Goal: Check status: Check status

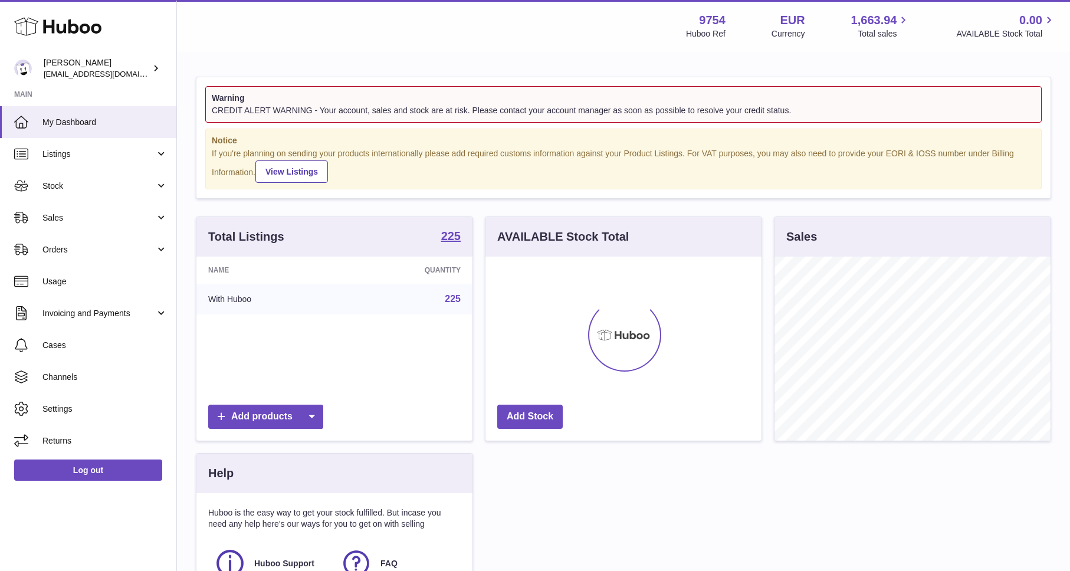
scroll to position [184, 276]
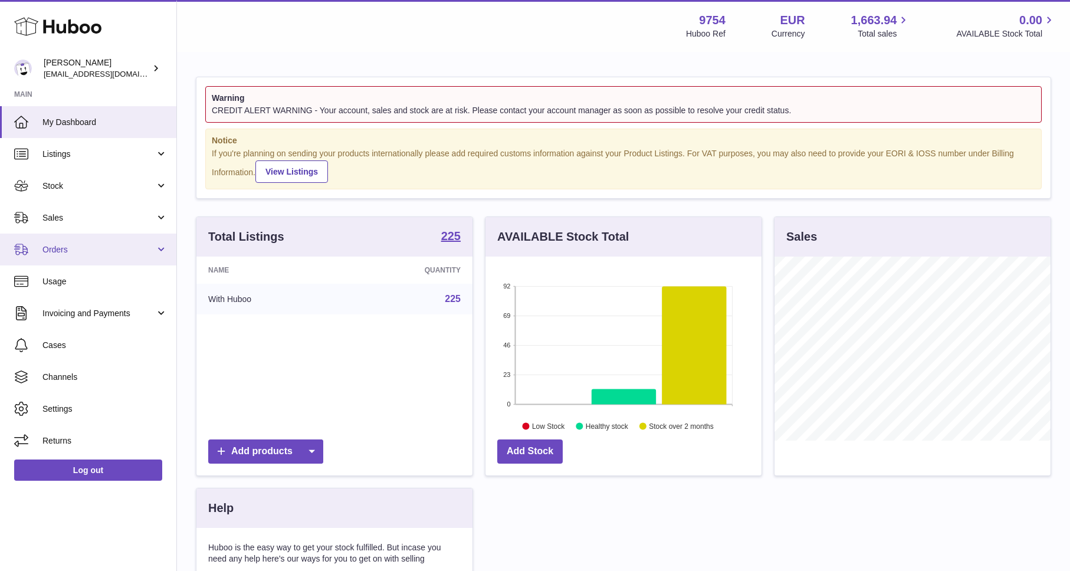
click at [62, 251] on span "Orders" at bounding box center [98, 249] width 113 height 11
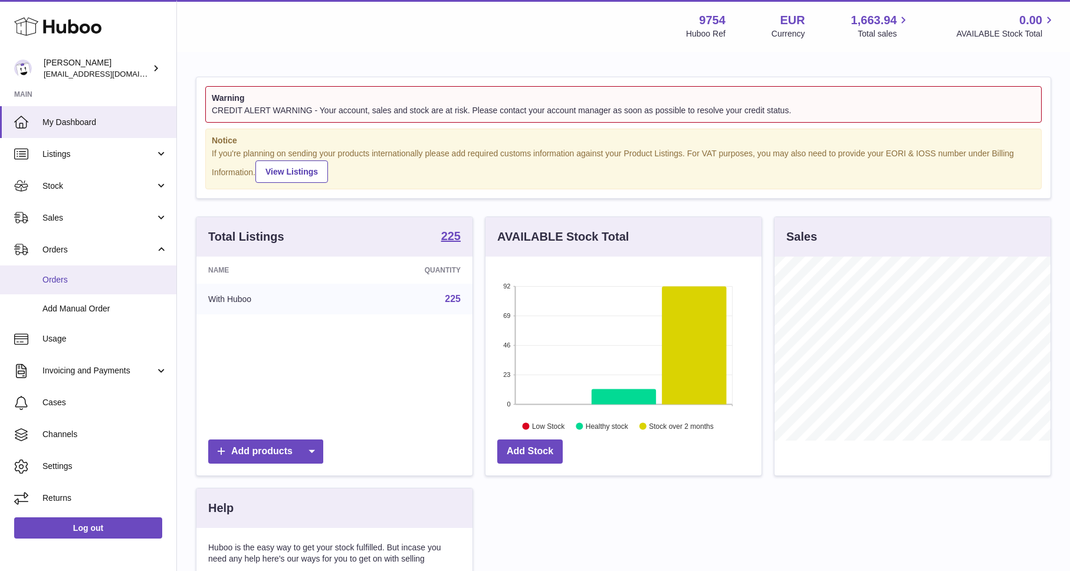
click at [65, 281] on span "Orders" at bounding box center [104, 279] width 125 height 11
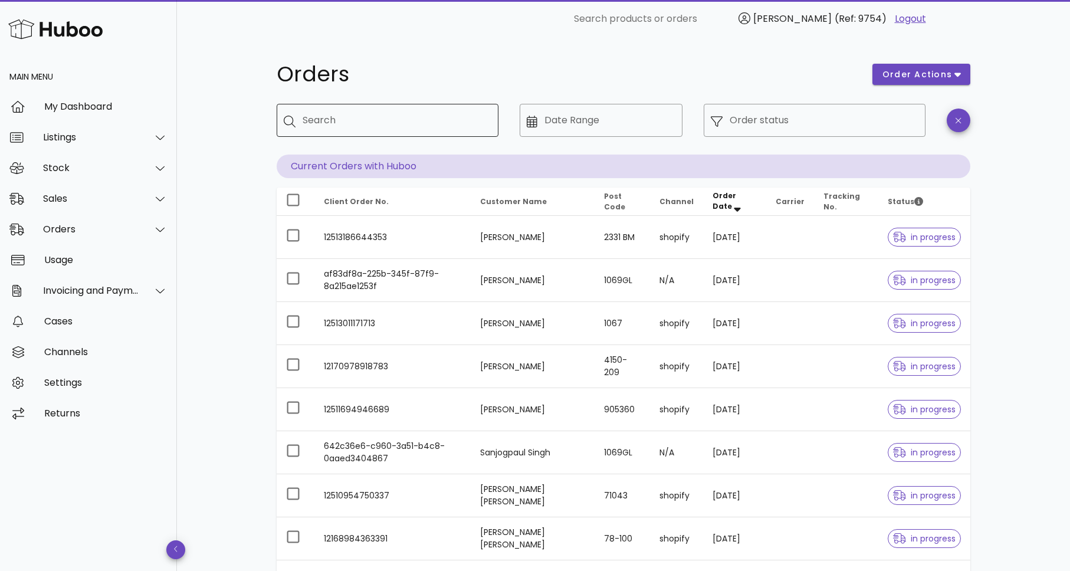
click at [388, 125] on input "Search" at bounding box center [396, 120] width 186 height 19
paste input "******"
type input "******"
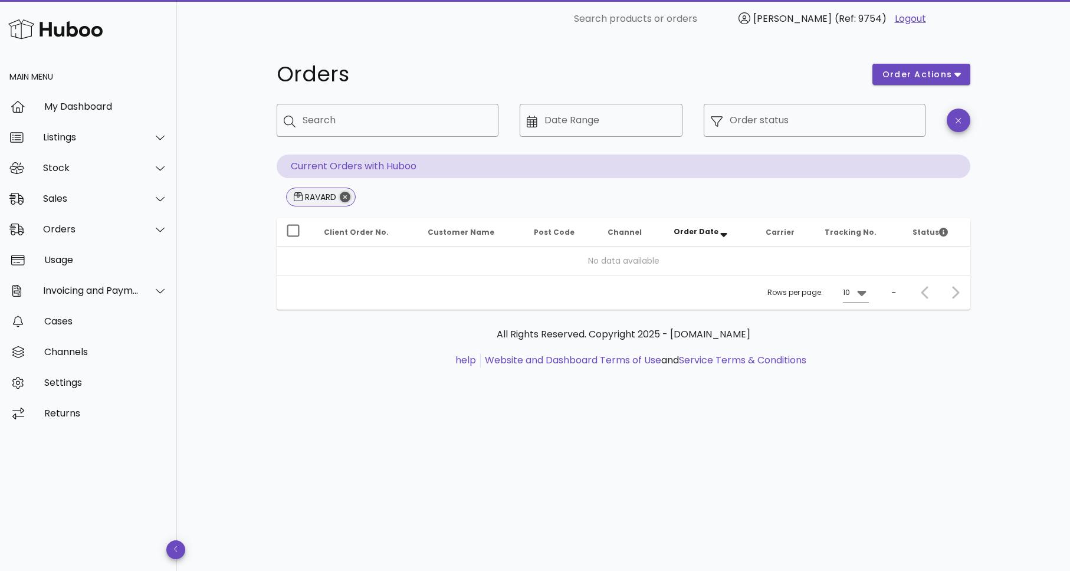
click at [348, 198] on icon "Close" at bounding box center [345, 197] width 11 height 11
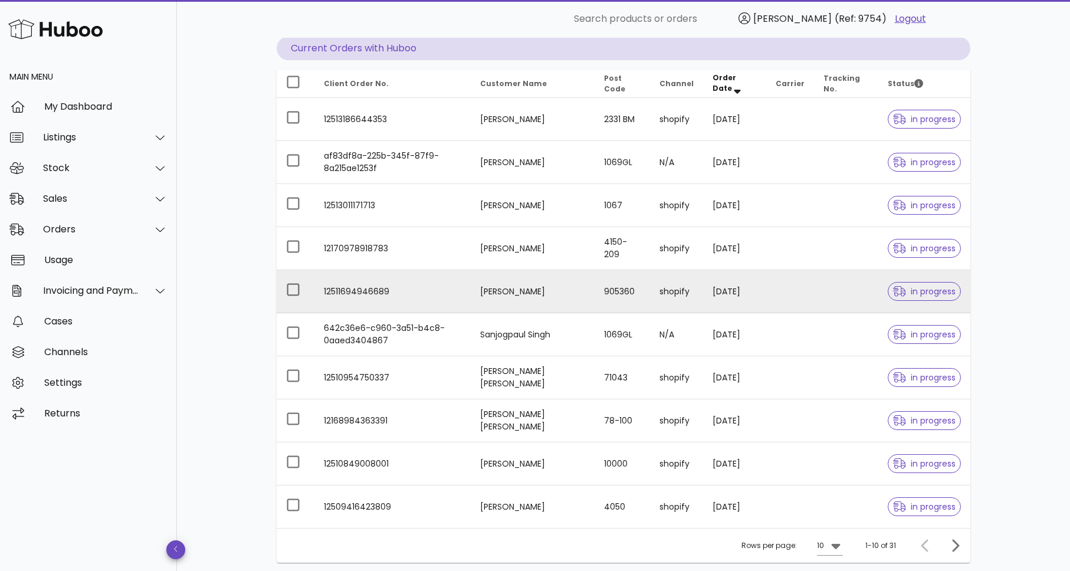
scroll to position [58, 0]
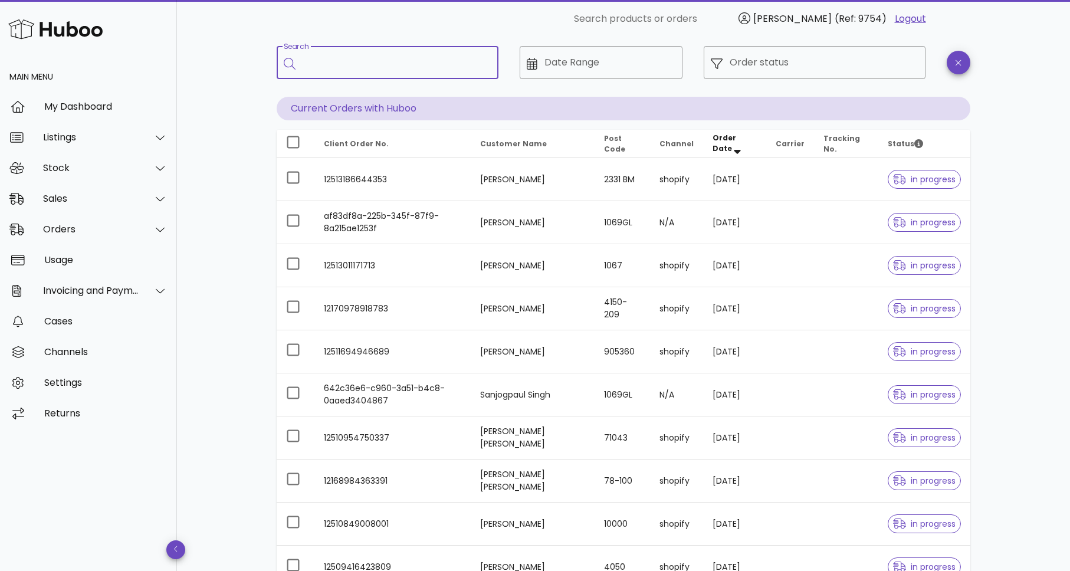
click at [400, 67] on input "Search" at bounding box center [396, 62] width 186 height 19
paste input "**********"
type input "**********"
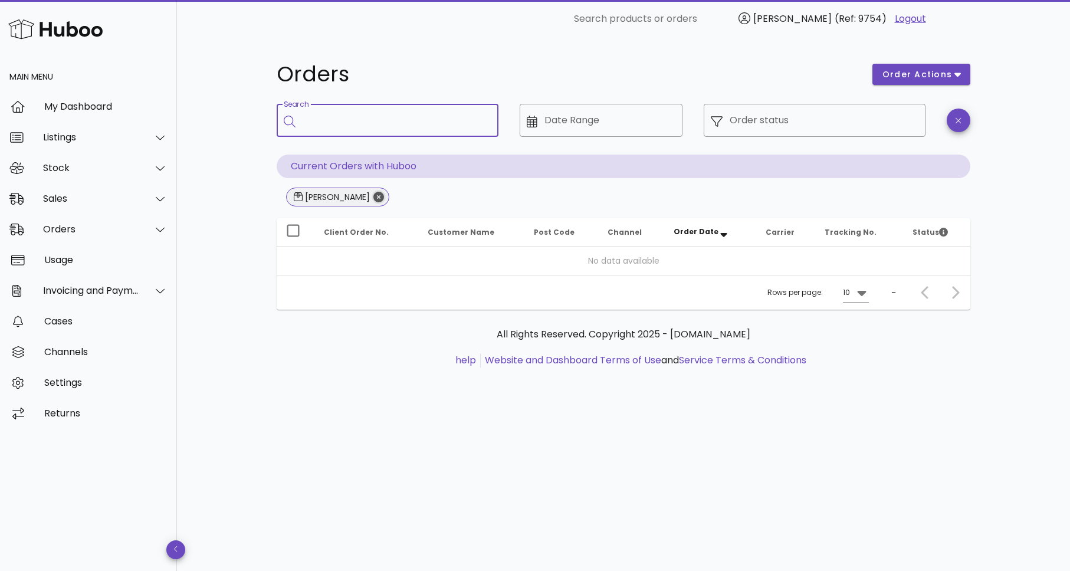
click at [382, 197] on icon "Close" at bounding box center [378, 197] width 11 height 11
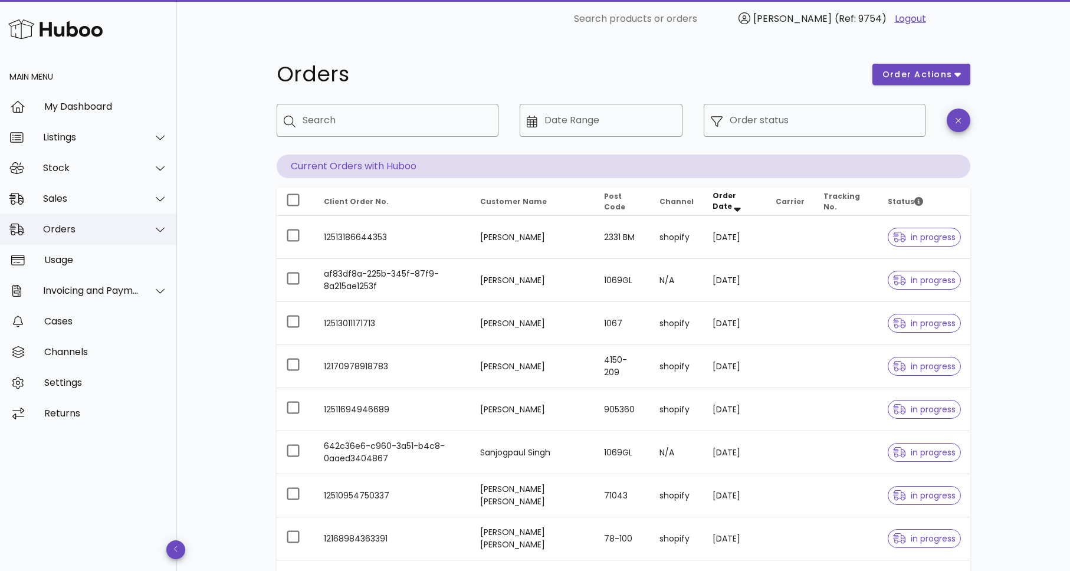
click at [160, 226] on icon at bounding box center [160, 229] width 9 height 11
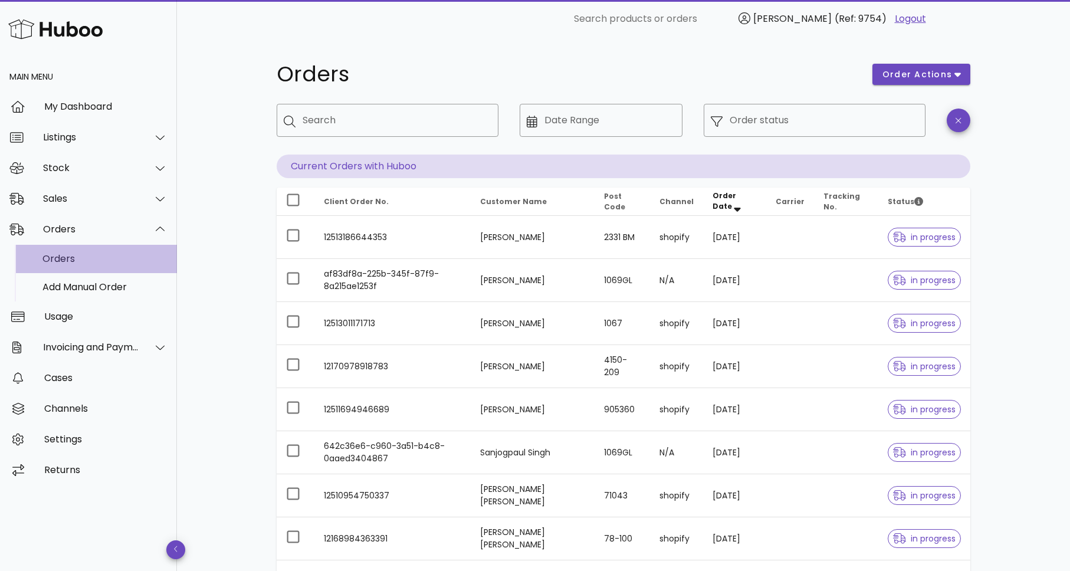
click at [49, 258] on div "Orders" at bounding box center [104, 258] width 125 height 11
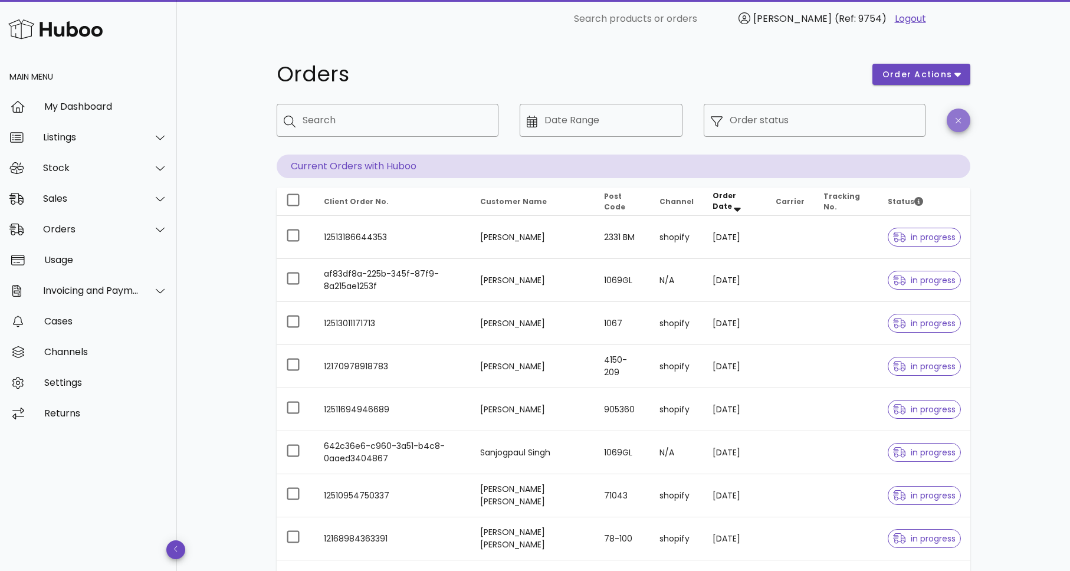
click at [958, 121] on icon "button" at bounding box center [957, 120] width 5 height 9
click at [73, 228] on div "Orders" at bounding box center [91, 228] width 96 height 11
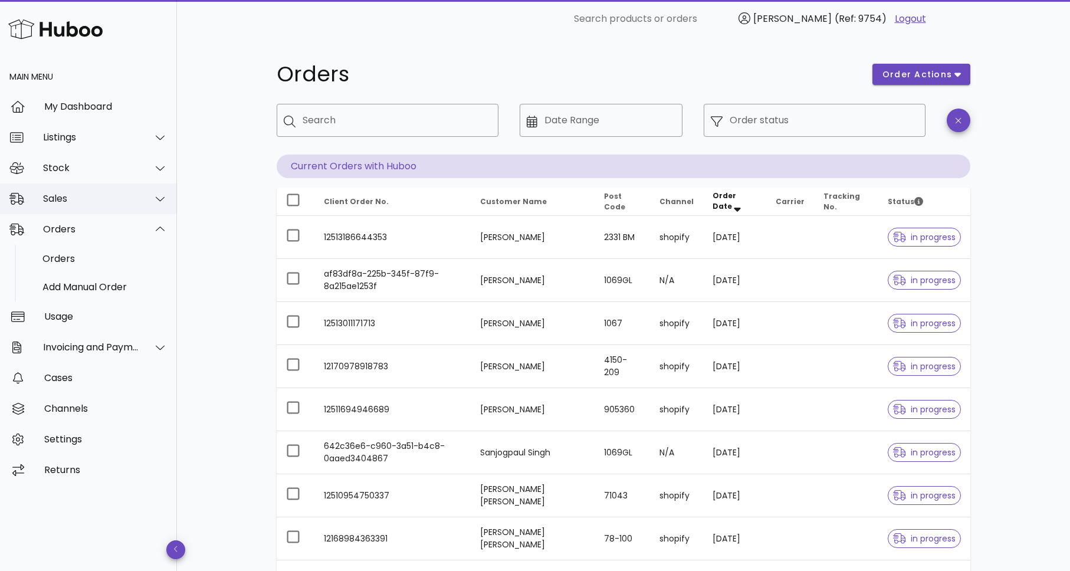
click at [59, 196] on div "Sales" at bounding box center [91, 198] width 96 height 11
click at [62, 199] on div "Sales" at bounding box center [91, 198] width 96 height 11
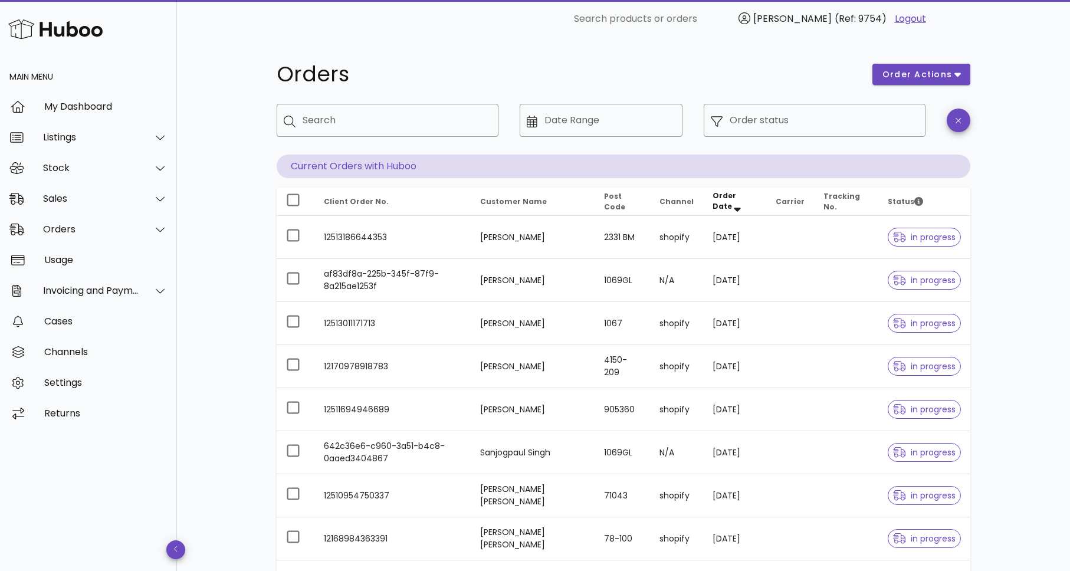
click at [82, 32] on img at bounding box center [55, 29] width 94 height 25
click at [54, 195] on div "Sales" at bounding box center [91, 198] width 96 height 11
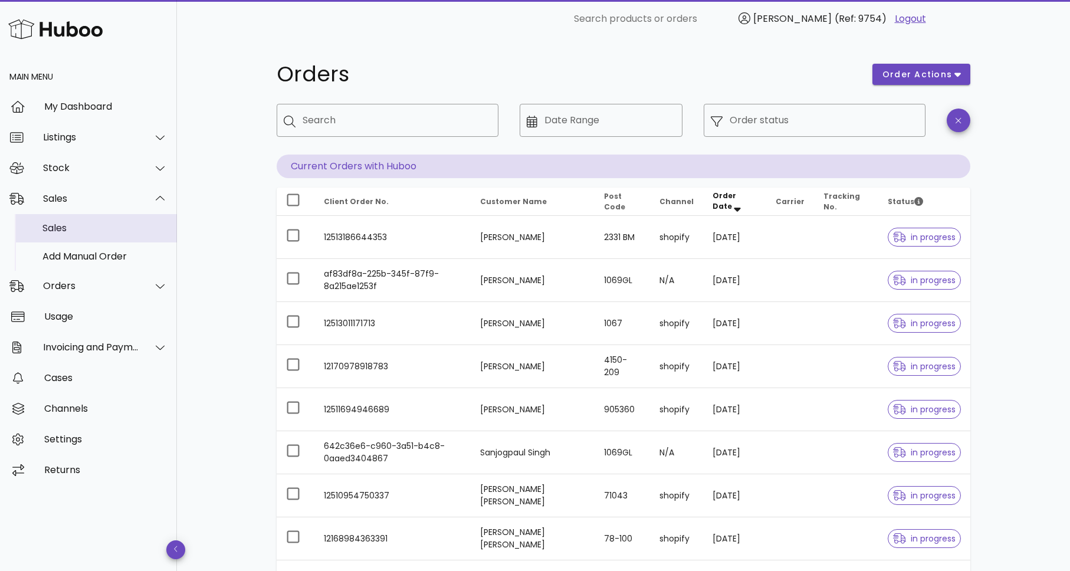
click at [53, 223] on div "Sales" at bounding box center [104, 227] width 125 height 11
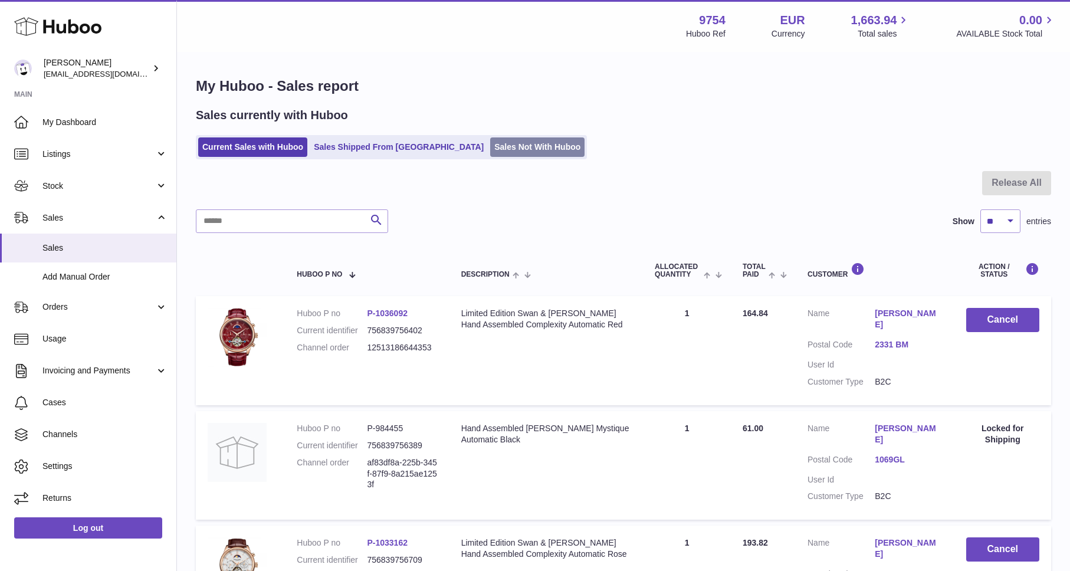
click at [490, 149] on link "Sales Not With Huboo" at bounding box center [537, 146] width 94 height 19
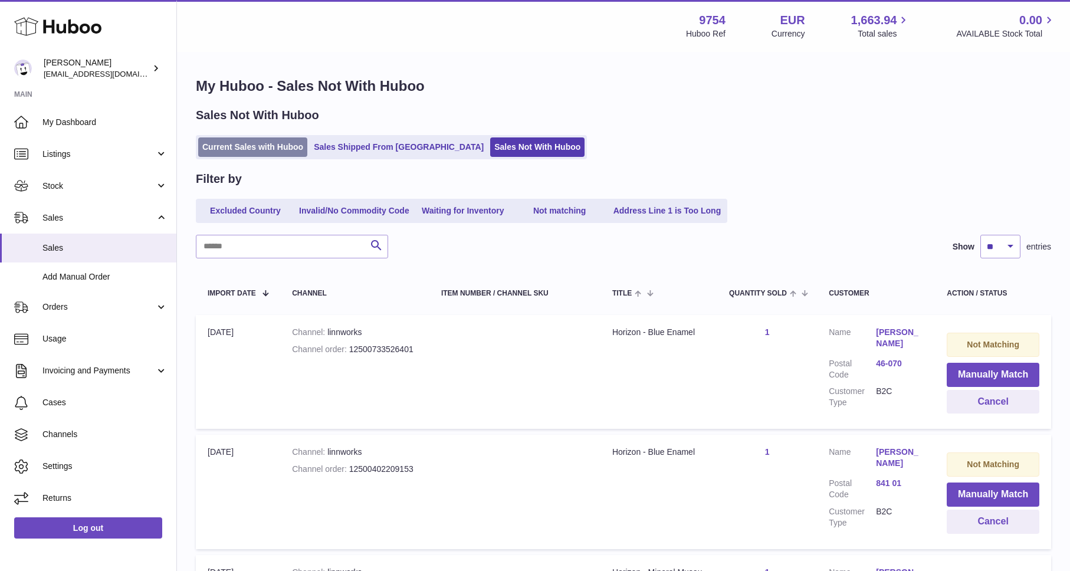
click at [265, 147] on link "Current Sales with Huboo" at bounding box center [252, 146] width 109 height 19
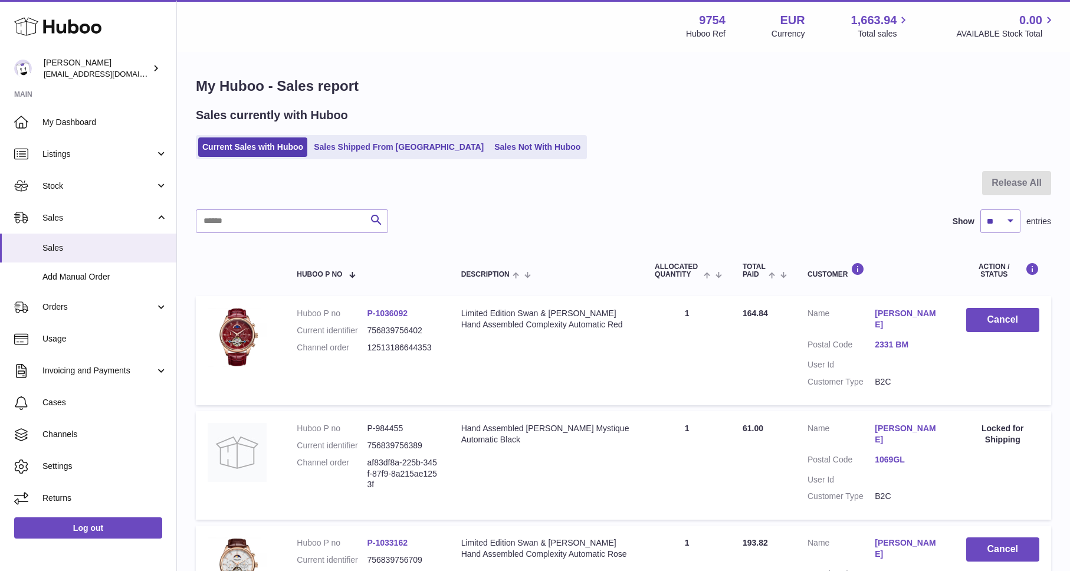
scroll to position [74, 0]
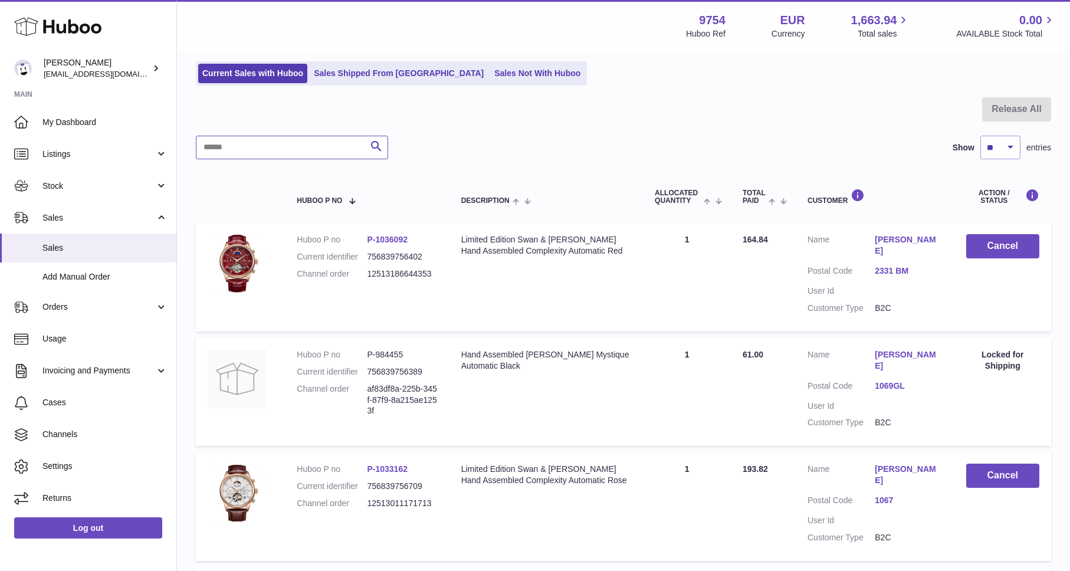
click at [251, 146] on input "text" at bounding box center [292, 148] width 192 height 24
paste input "*****"
type input "*****"
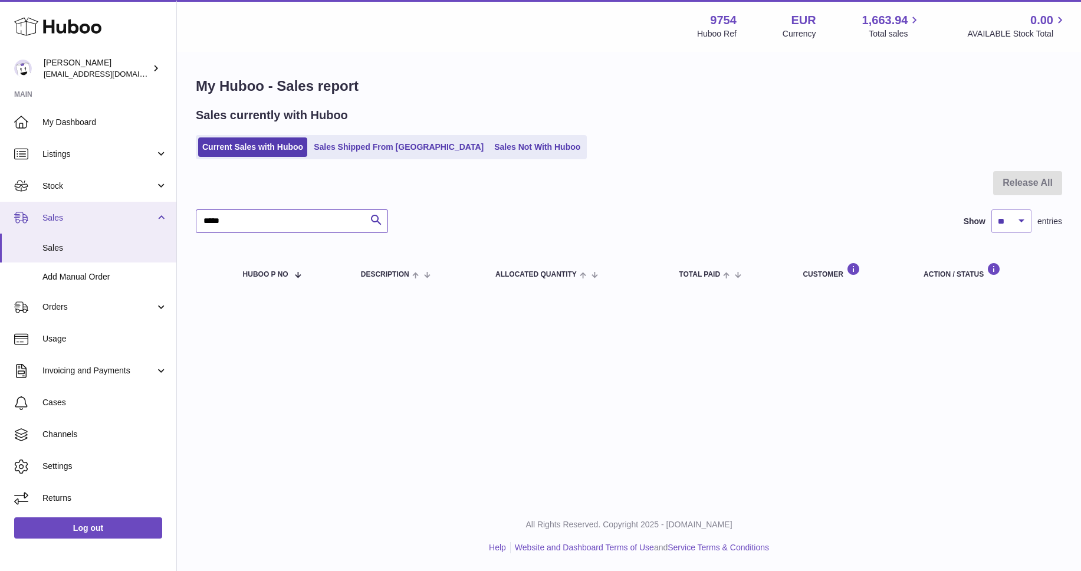
drag, startPoint x: 254, startPoint y: 216, endPoint x: 111, endPoint y: 216, distance: 142.7
click at [111, 216] on div "Huboo [PERSON_NAME] [EMAIL_ADDRESS][DOMAIN_NAME] Main My Dashboard Listings Not…" at bounding box center [540, 285] width 1081 height 571
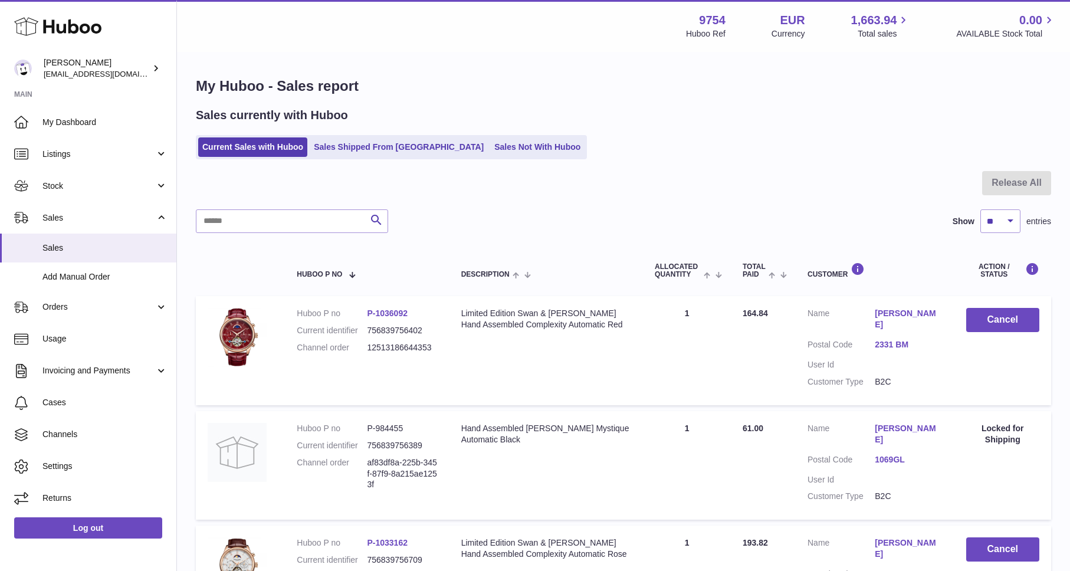
click at [916, 277] on div "Customer" at bounding box center [874, 270] width 135 height 16
drag, startPoint x: 866, startPoint y: 316, endPoint x: 924, endPoint y: 318, distance: 57.8
click at [924, 318] on dl "Customer Name [PERSON_NAME] Postal Code 2331 BM User Id Customer Type B2C" at bounding box center [874, 350] width 135 height 85
copy dl "[PERSON_NAME]"
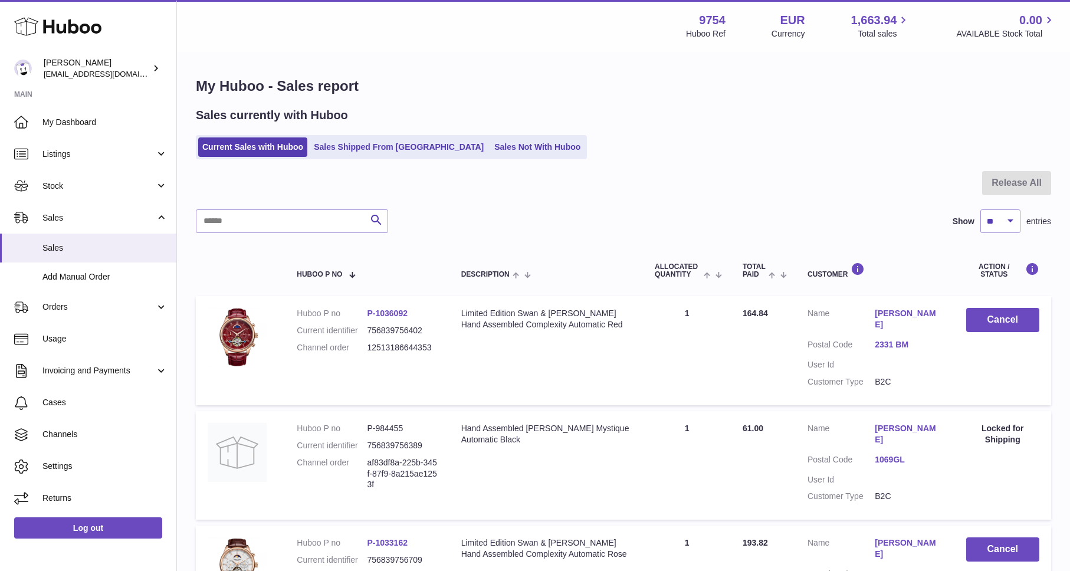
drag, startPoint x: 446, startPoint y: 349, endPoint x: 361, endPoint y: 347, distance: 85.5
click at [361, 347] on td "Huboo P no P-1036092 Current identifier 756839756402 Channel order 125131866443…" at bounding box center [367, 350] width 164 height 109
copy dl "12513186644353"
